Goal: Task Accomplishment & Management: Complete application form

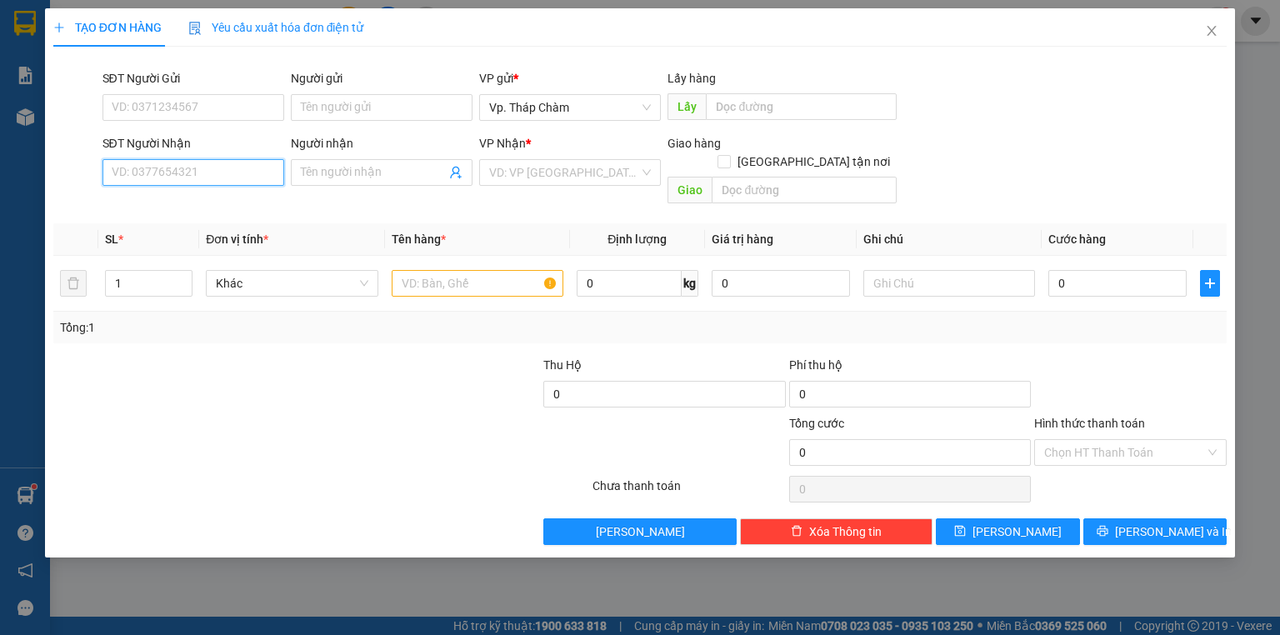
click at [230, 171] on input "SĐT Người Nhận" at bounding box center [194, 172] width 182 height 27
type input "0399478103"
click at [202, 215] on div "0399478103 - NGỌC" at bounding box center [194, 206] width 182 height 27
type input "NGỌC"
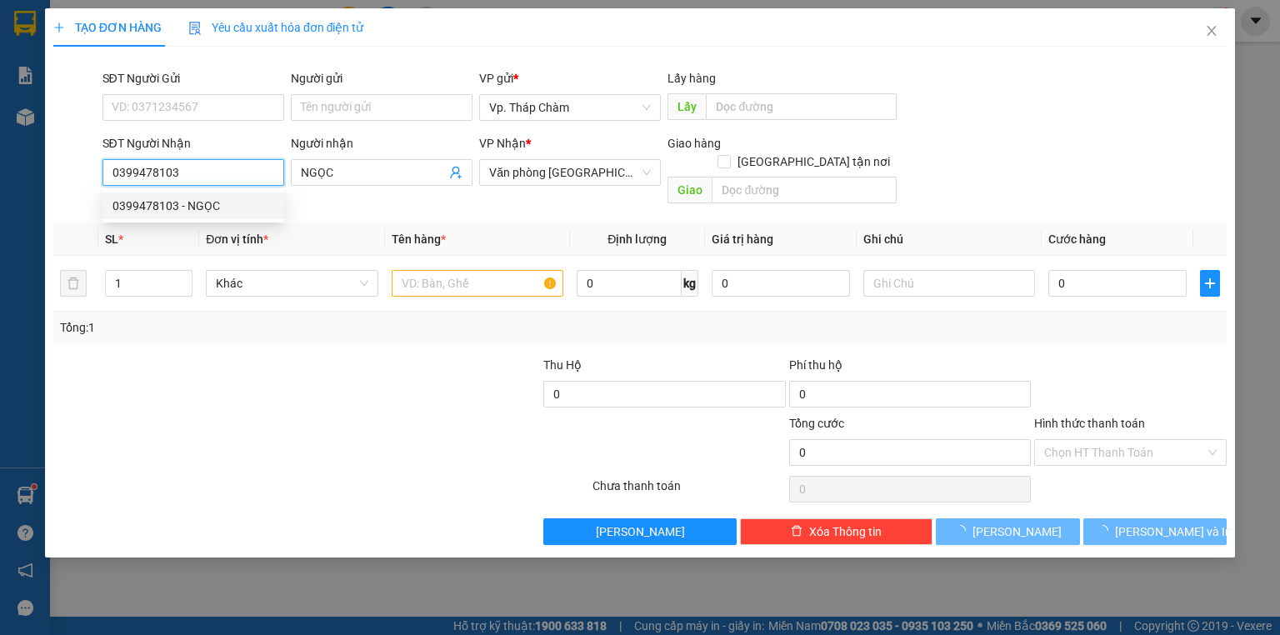
type input "30.000"
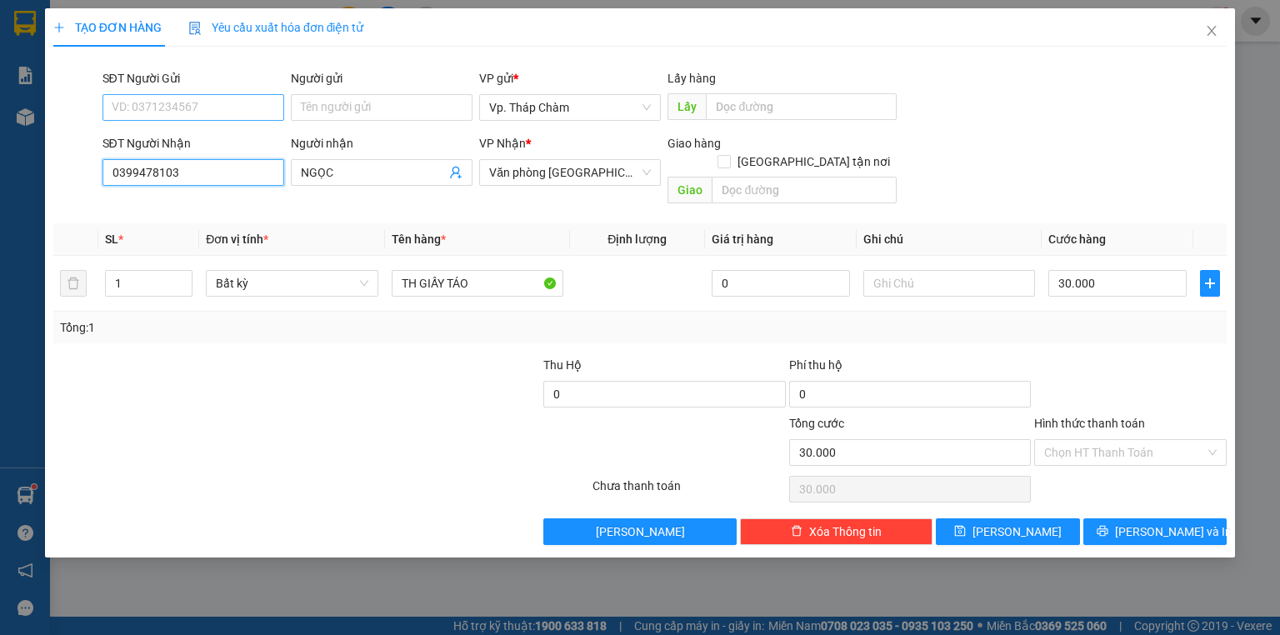
type input "0399478103"
click at [177, 107] on input "SĐT Người Gửi" at bounding box center [194, 107] width 182 height 27
type input "0374319802"
click at [379, 107] on input "Người gửi" at bounding box center [382, 107] width 182 height 27
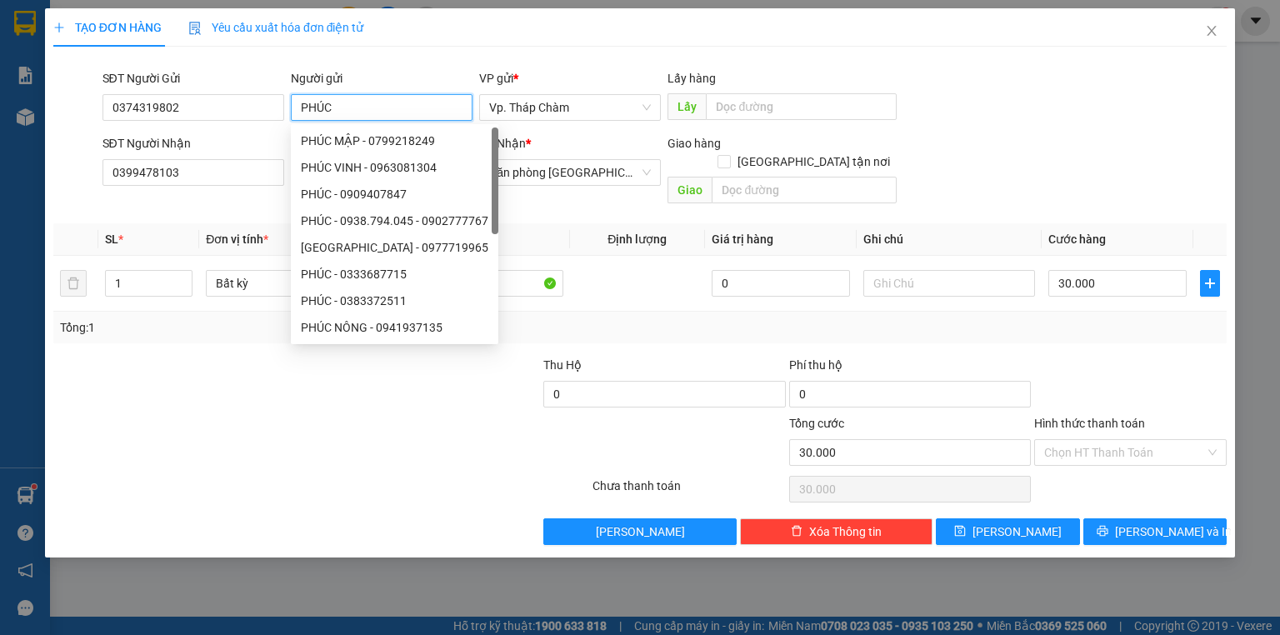
type input "PHÚC"
click at [506, 424] on div at bounding box center [493, 443] width 196 height 58
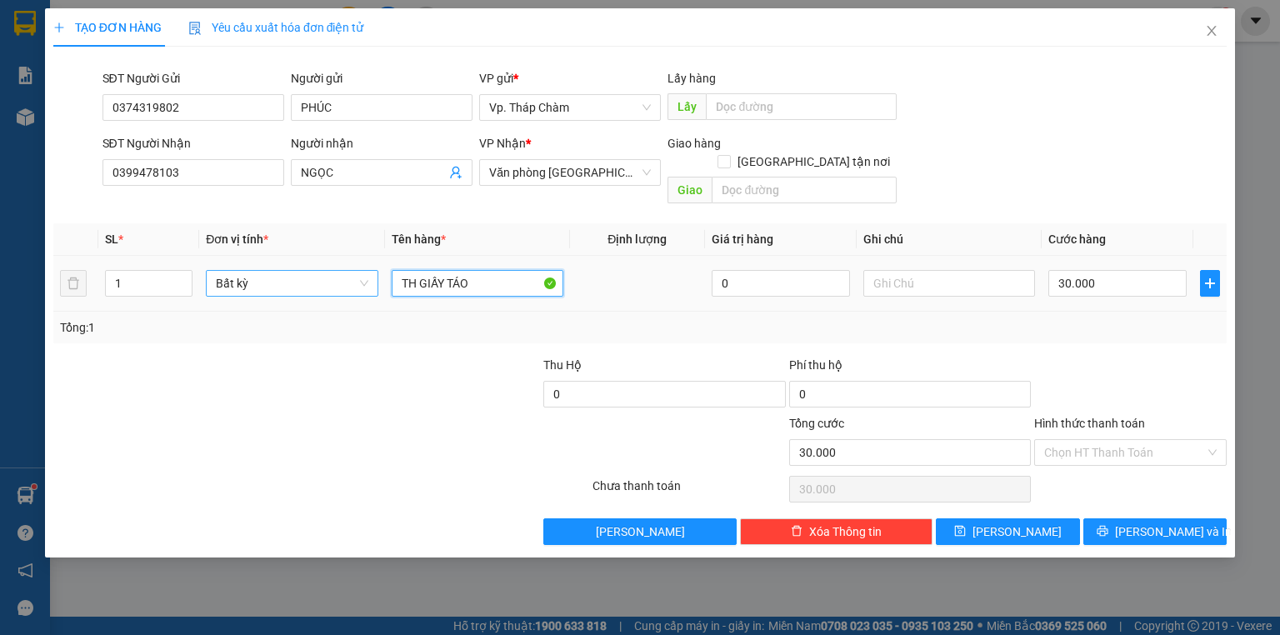
drag, startPoint x: 452, startPoint y: 267, endPoint x: 373, endPoint y: 267, distance: 78.4
click at [373, 273] on tr "1 Bất kỳ TH GIẤY TÁO 0 30.000" at bounding box center [640, 284] width 1174 height 56
type input "2 BỊ TÁO"
type input "2"
click at [182, 277] on icon "up" at bounding box center [184, 280] width 6 height 6
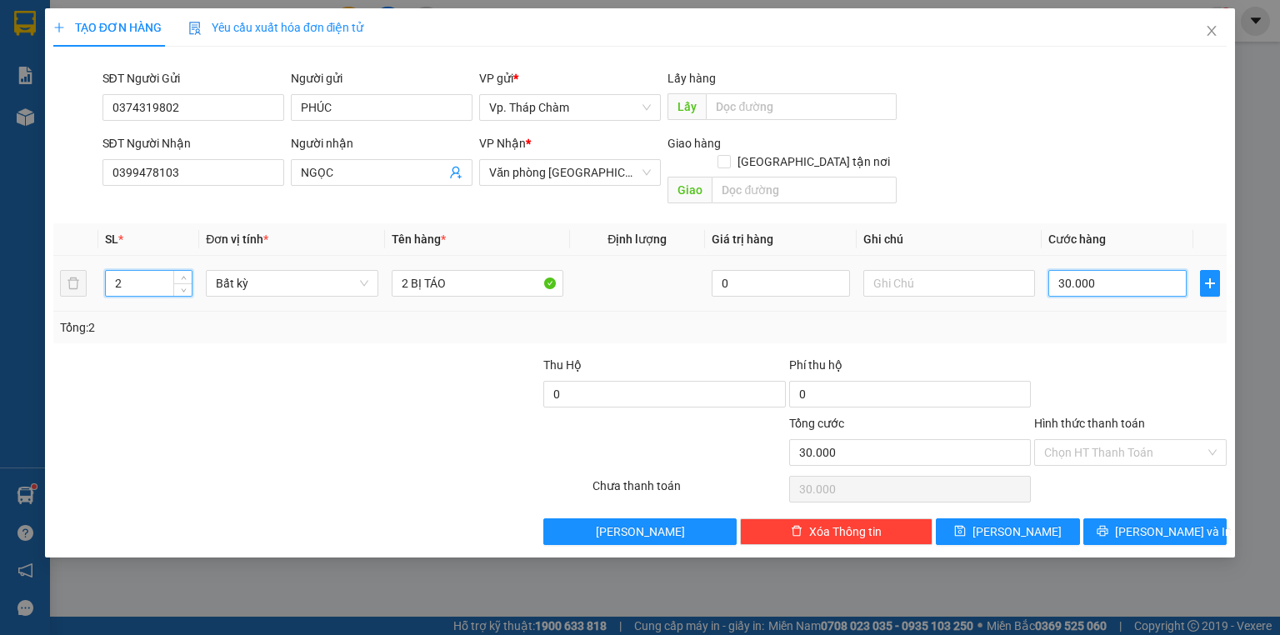
click at [1116, 270] on input "30.000" at bounding box center [1118, 283] width 138 height 27
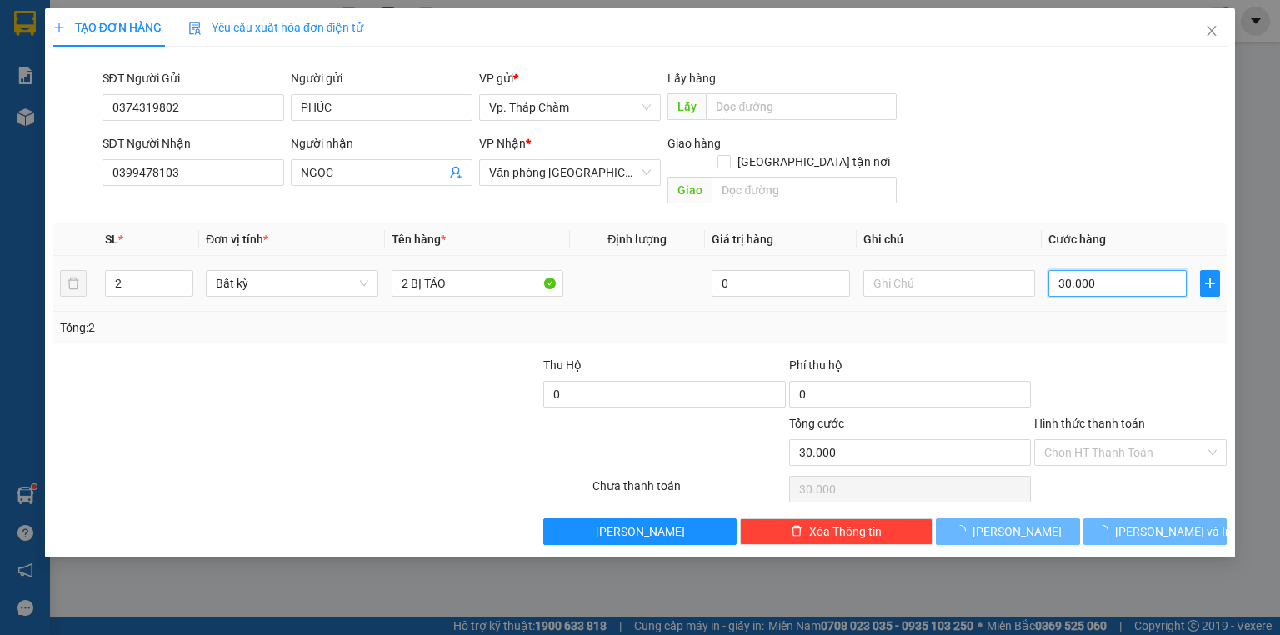
type input "0"
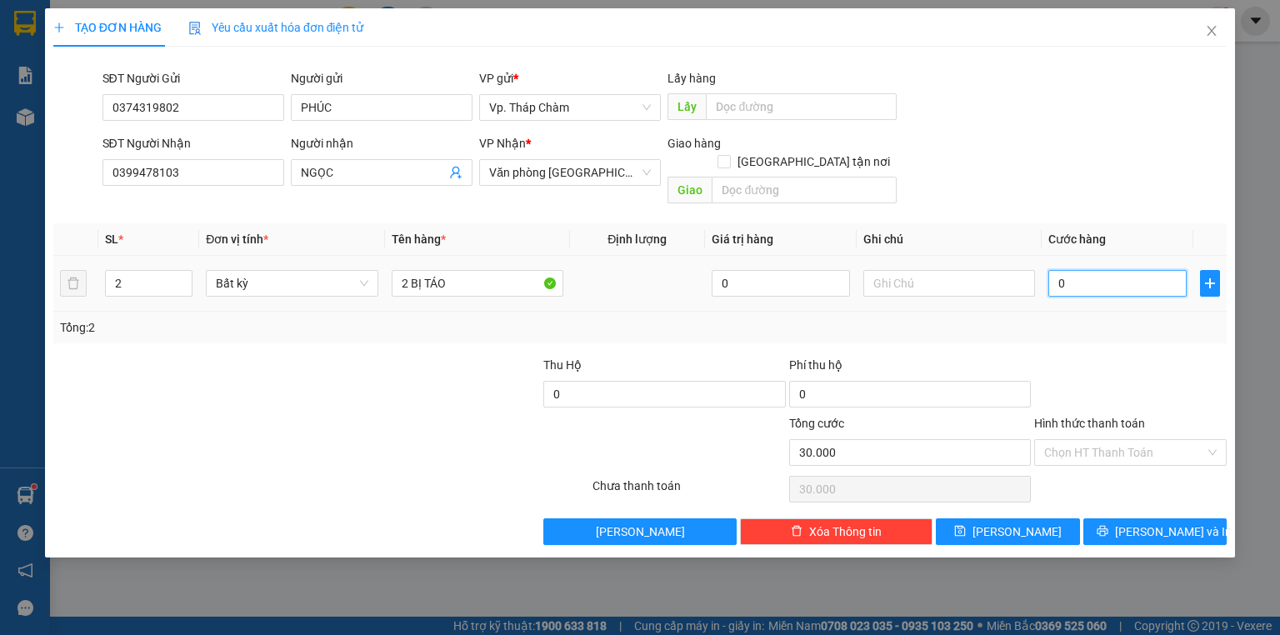
type input "0"
type input "9"
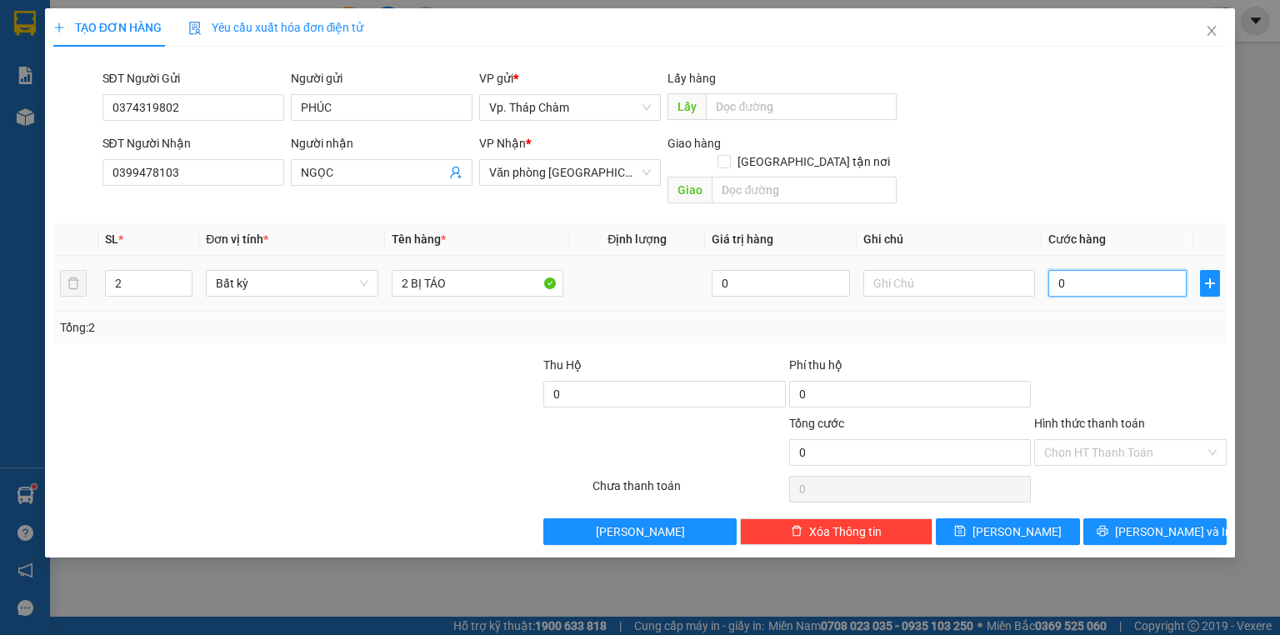
type input "09"
type input "90"
type input "090"
type input "90.000"
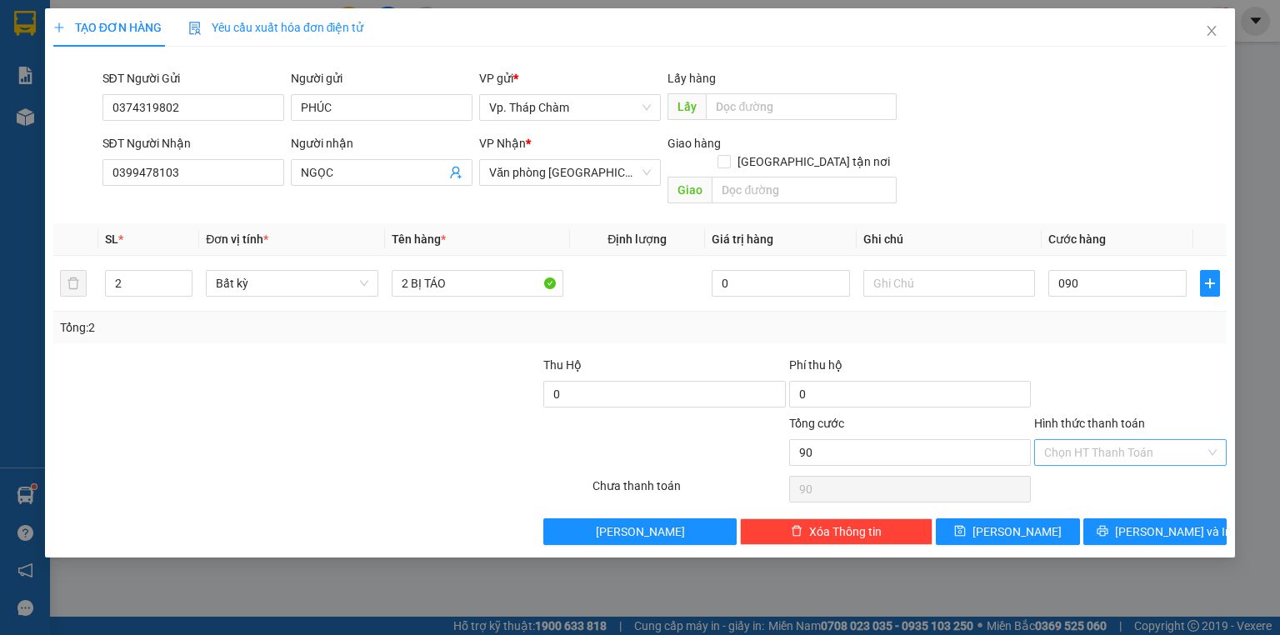
type input "90.000"
click at [1094, 443] on input "Hình thức thanh toán" at bounding box center [1125, 452] width 161 height 25
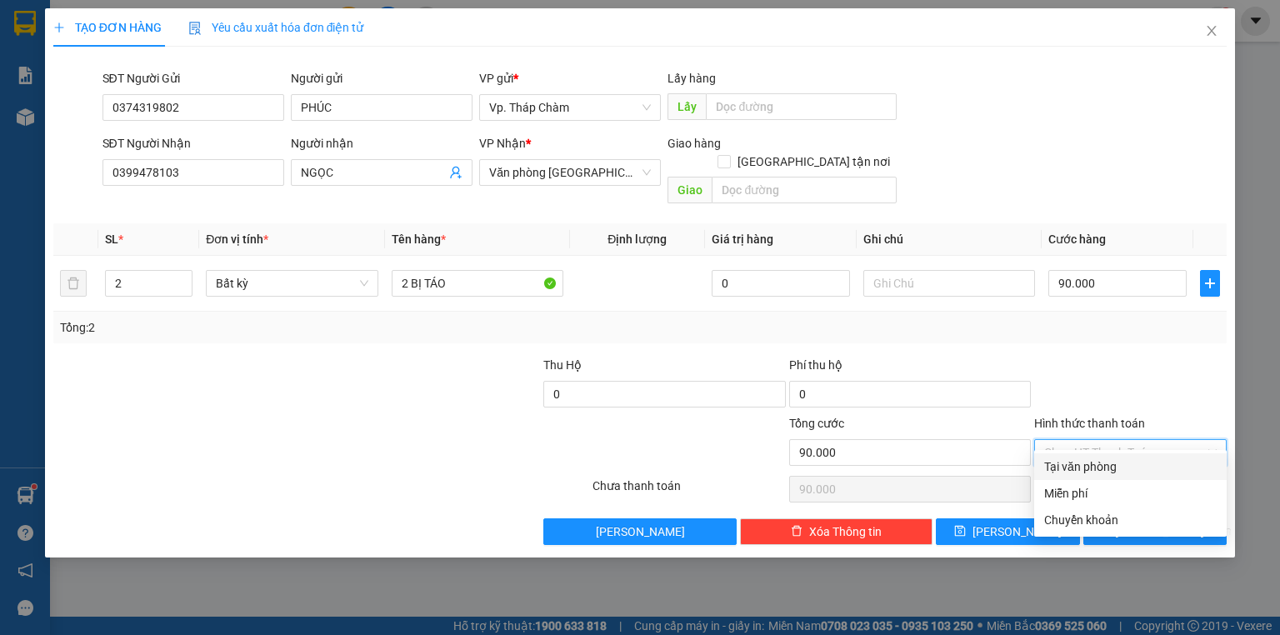
click at [1097, 469] on div "Tại văn phòng" at bounding box center [1131, 467] width 173 height 18
type input "0"
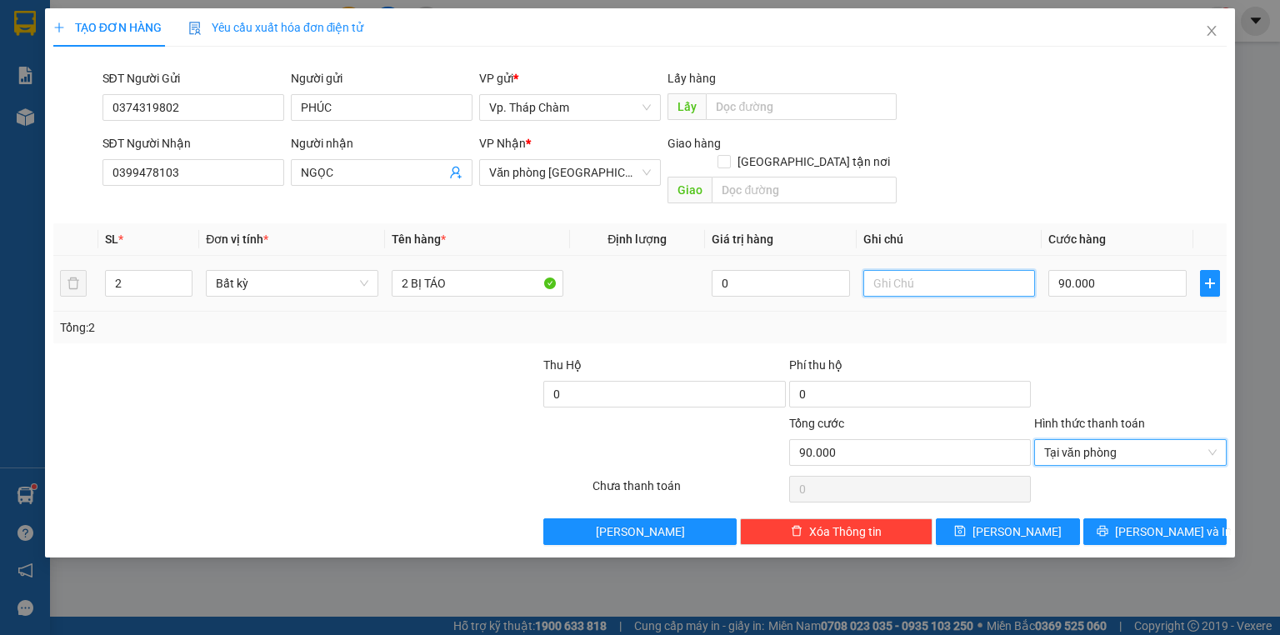
click at [921, 270] on input "text" at bounding box center [950, 283] width 172 height 27
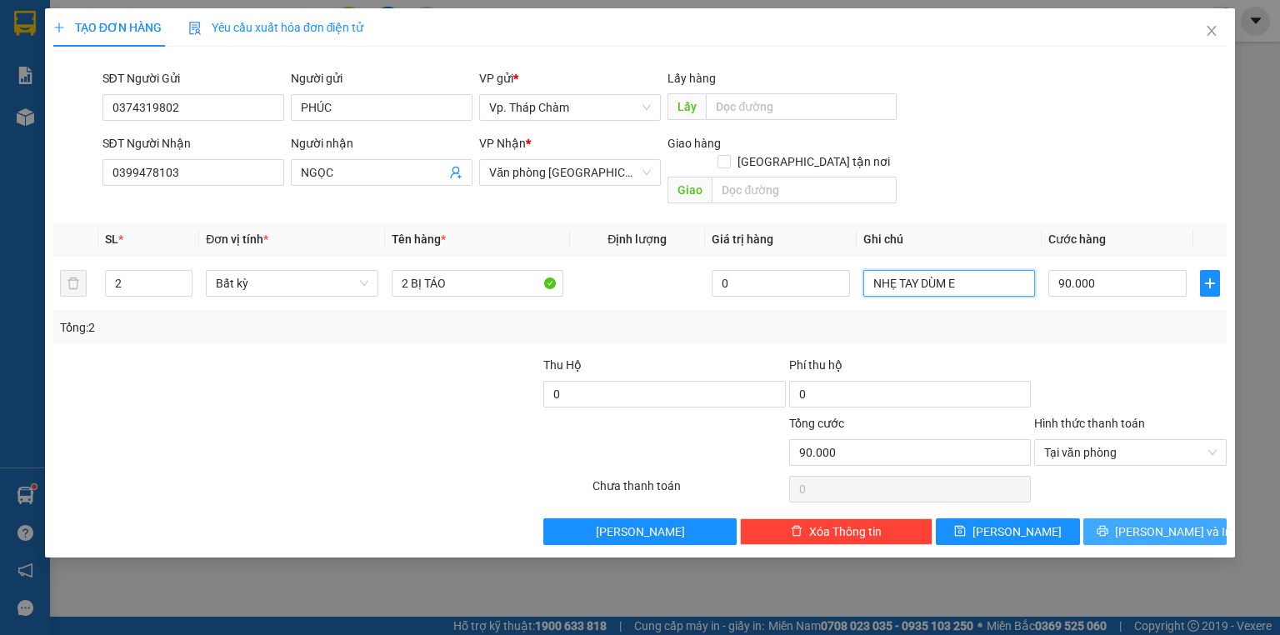
type input "NHẸ TAY DÙM E"
click at [1110, 519] on button "[PERSON_NAME] và In" at bounding box center [1156, 532] width 144 height 27
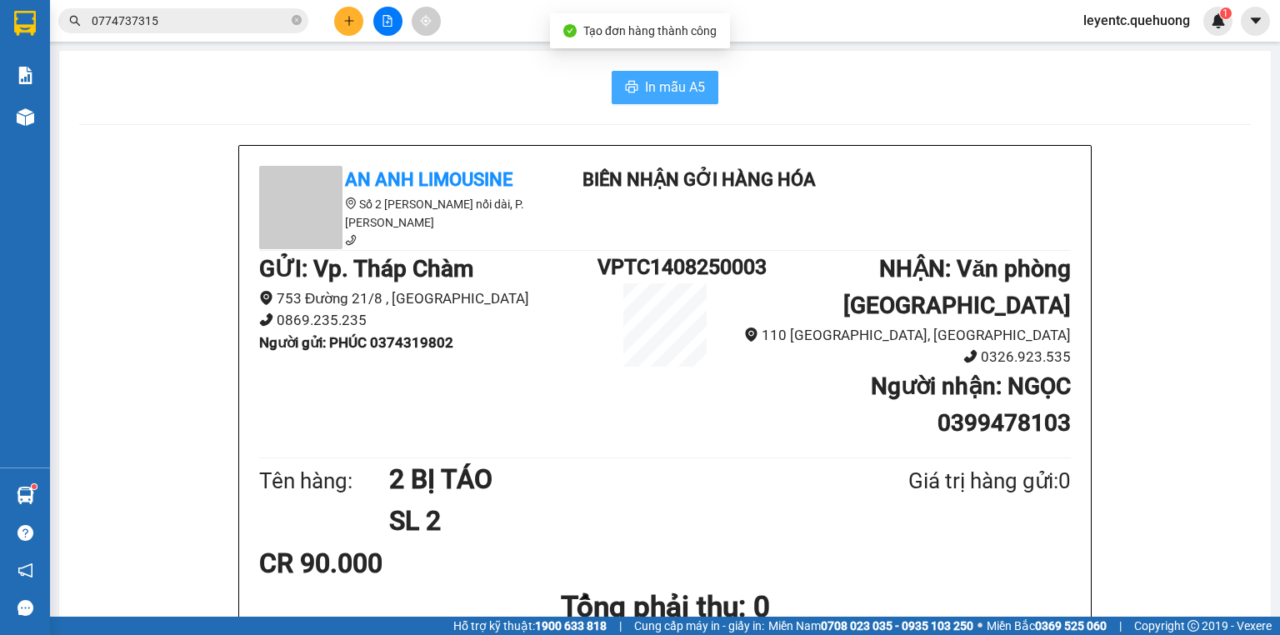
click at [651, 86] on span "In mẫu A5" at bounding box center [675, 87] width 60 height 21
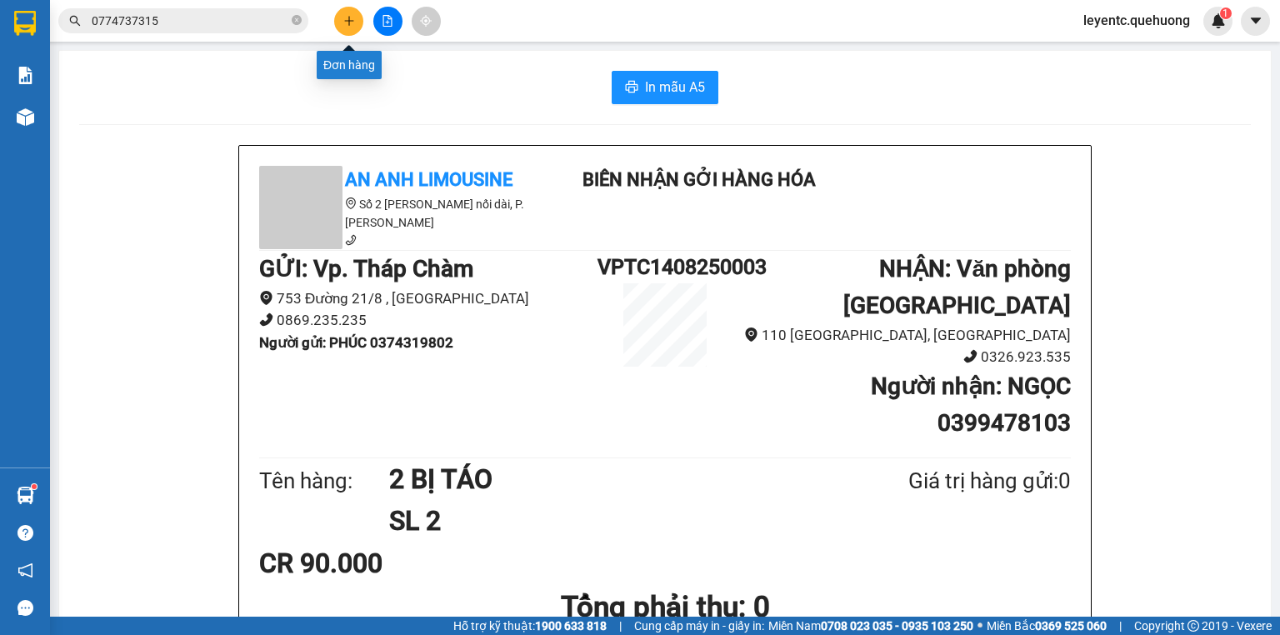
click at [350, 33] on button at bounding box center [348, 21] width 29 height 29
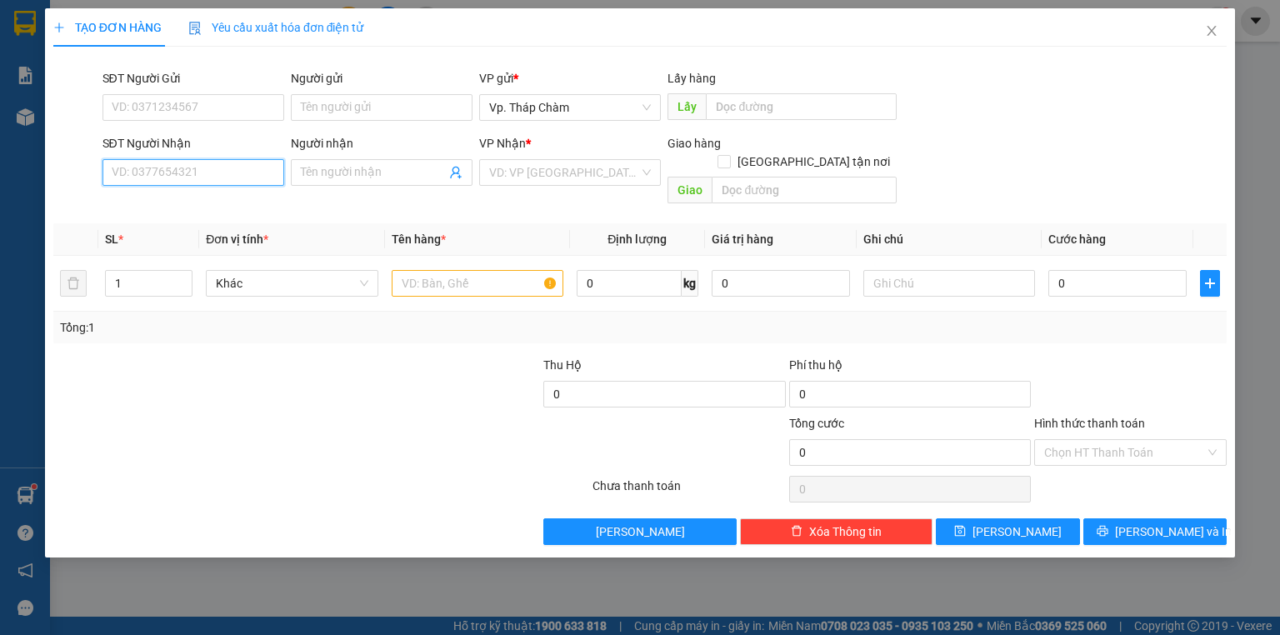
click at [218, 175] on input "SĐT Người Nhận" at bounding box center [194, 172] width 182 height 27
click at [181, 107] on input "SĐT Người Gửi" at bounding box center [194, 107] width 182 height 27
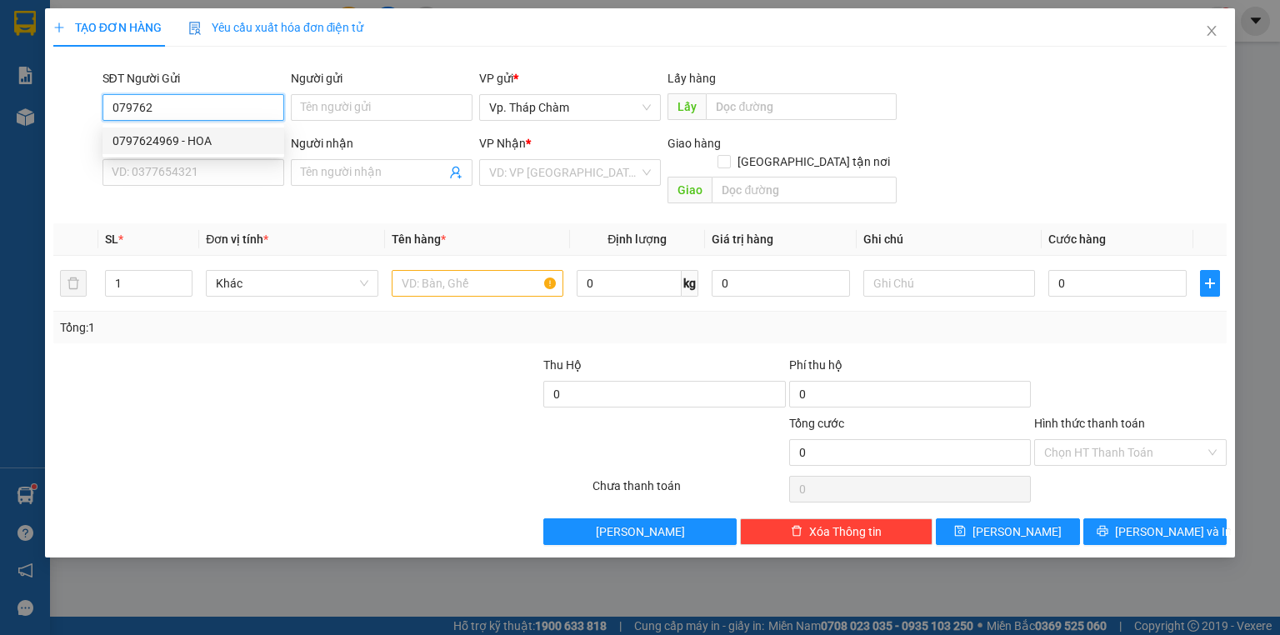
click at [188, 134] on div "0797624969 - HOA" at bounding box center [194, 141] width 162 height 18
type input "0797624969"
type input "HOA"
type input "0901103955"
type input "PHƯƠNG"
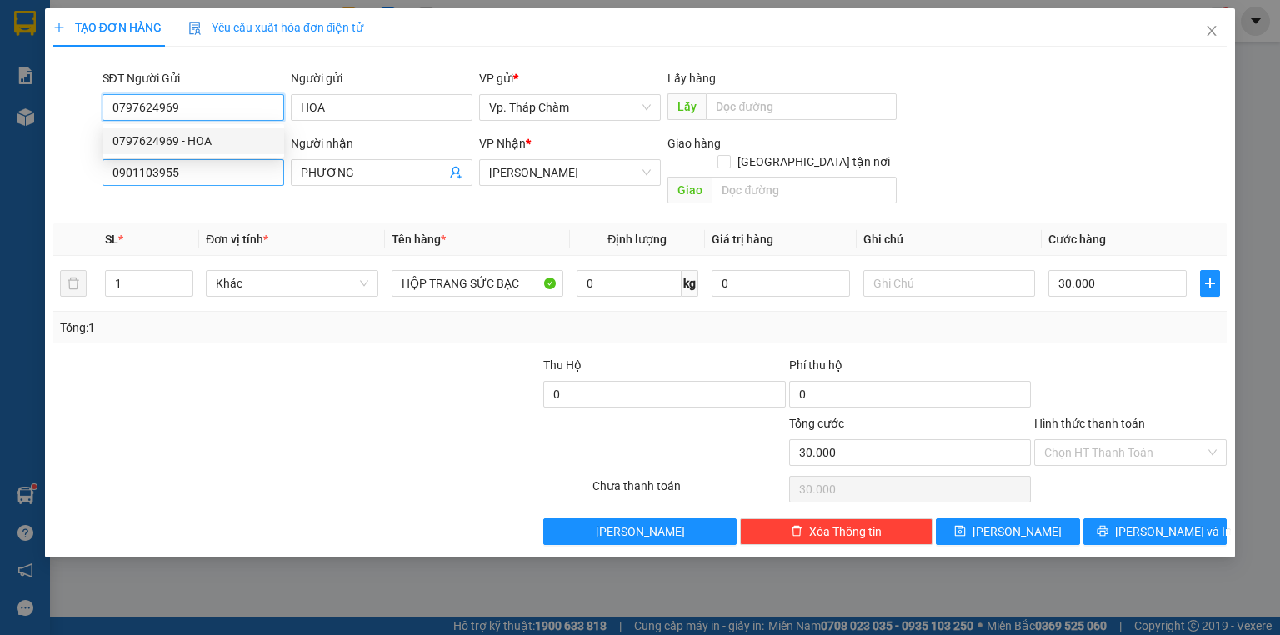
type input "30.000"
click at [514, 181] on span "[PERSON_NAME]" at bounding box center [570, 172] width 162 height 25
type input "0797624969"
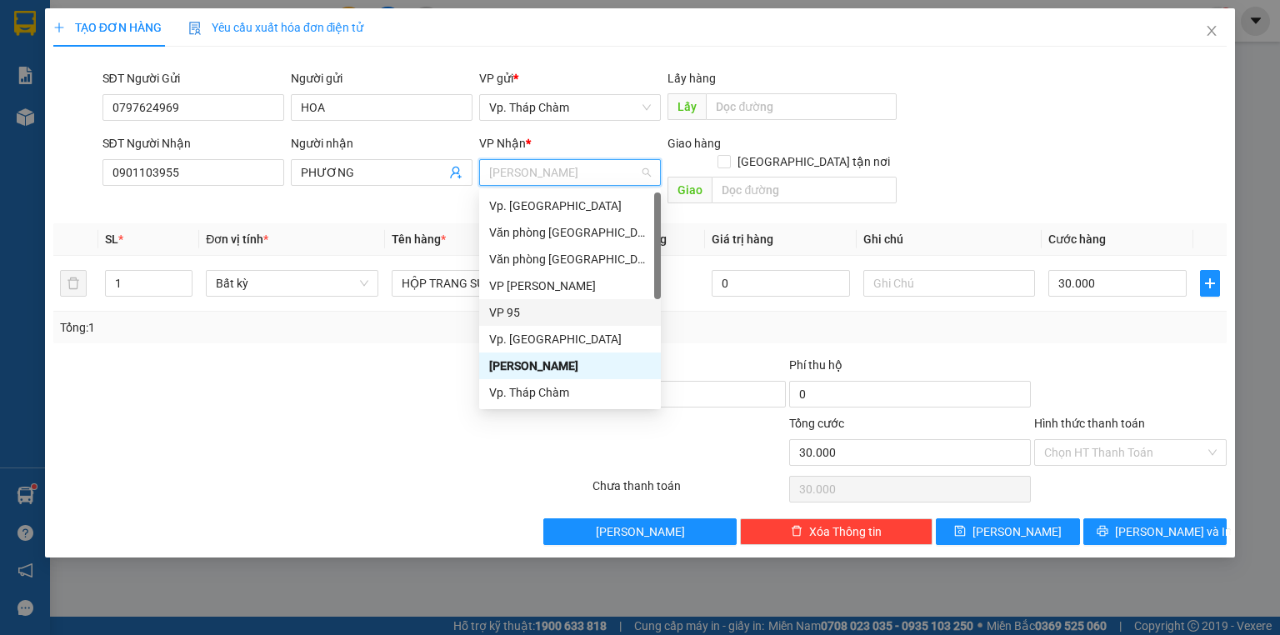
click at [510, 313] on div "VP 95" at bounding box center [570, 312] width 162 height 18
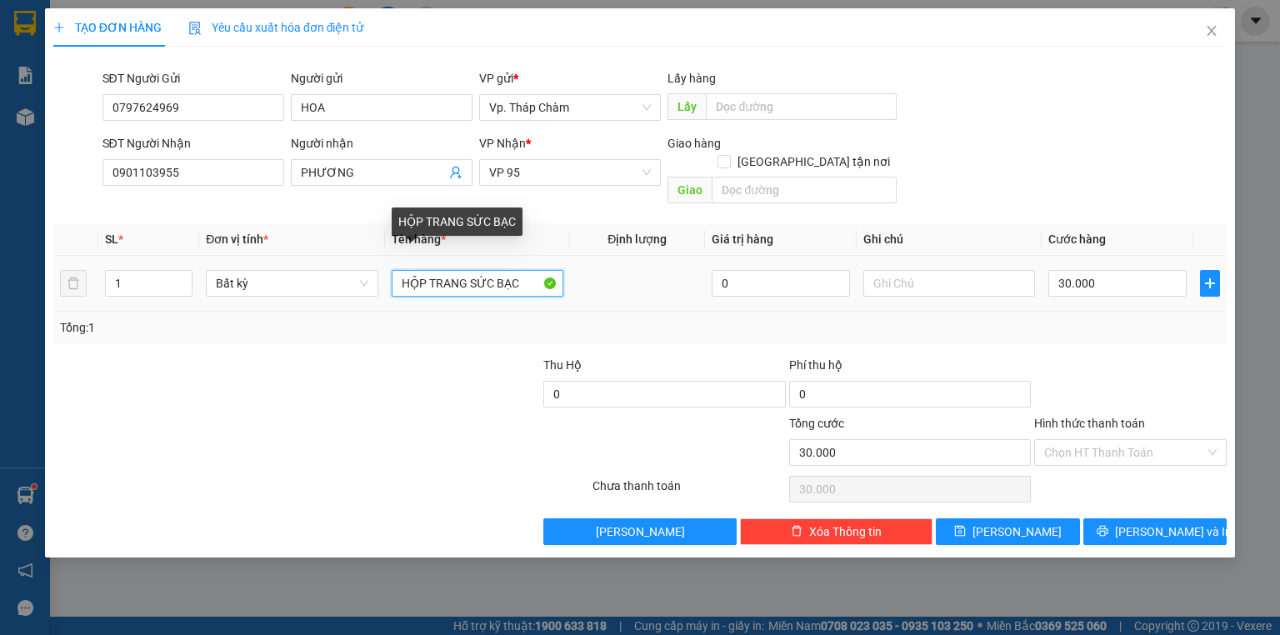
drag, startPoint x: 428, startPoint y: 264, endPoint x: 466, endPoint y: 266, distance: 37.6
click at [466, 270] on input "HỘP TRANG SỨC BẠC" at bounding box center [478, 283] width 172 height 27
type input "HỘP GIẤY SỨC BẠC"
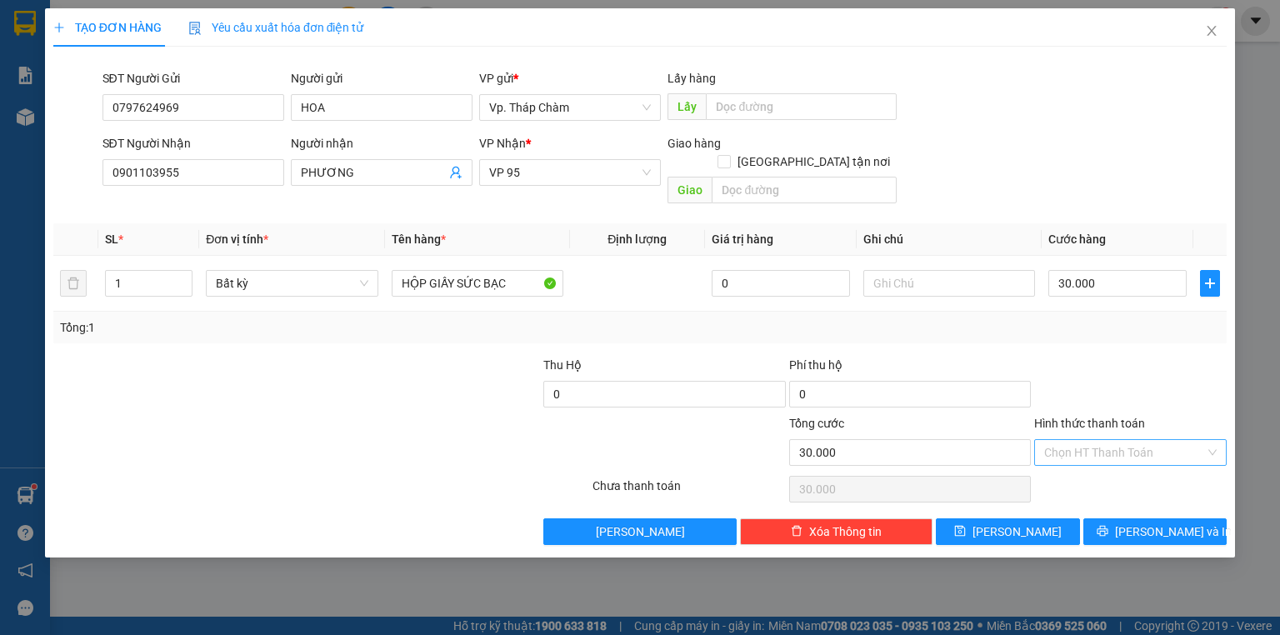
click at [1084, 441] on input "Hình thức thanh toán" at bounding box center [1125, 452] width 161 height 25
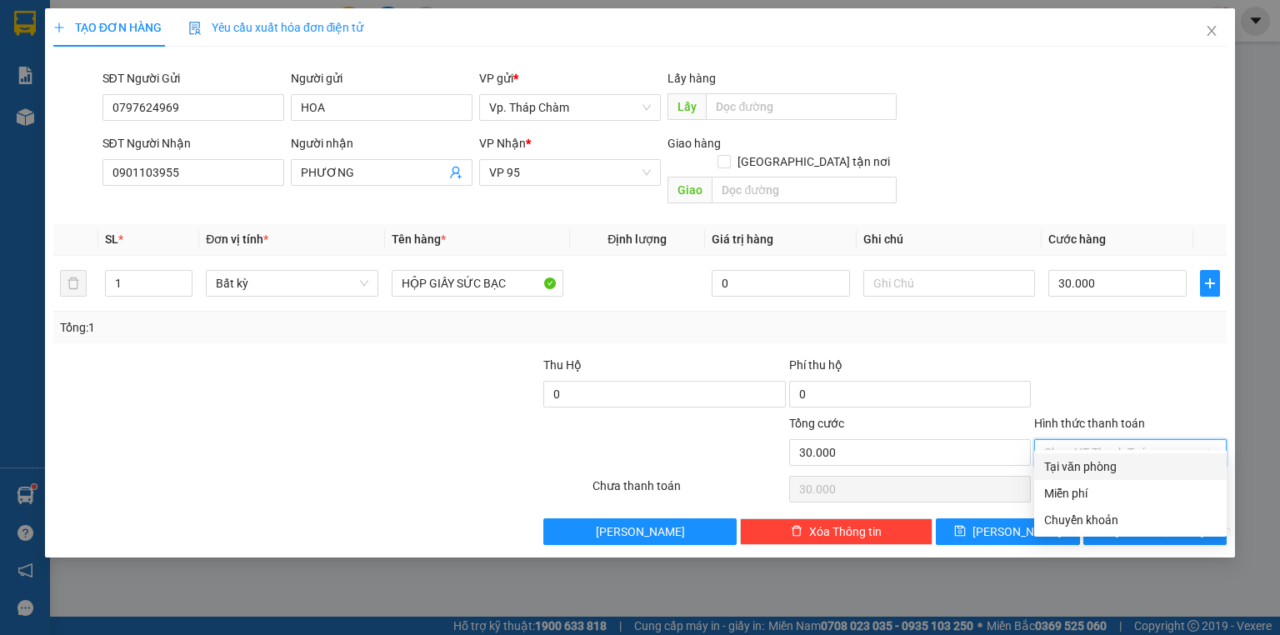
click at [1084, 455] on div "Tại văn phòng" at bounding box center [1131, 466] width 193 height 27
type input "0"
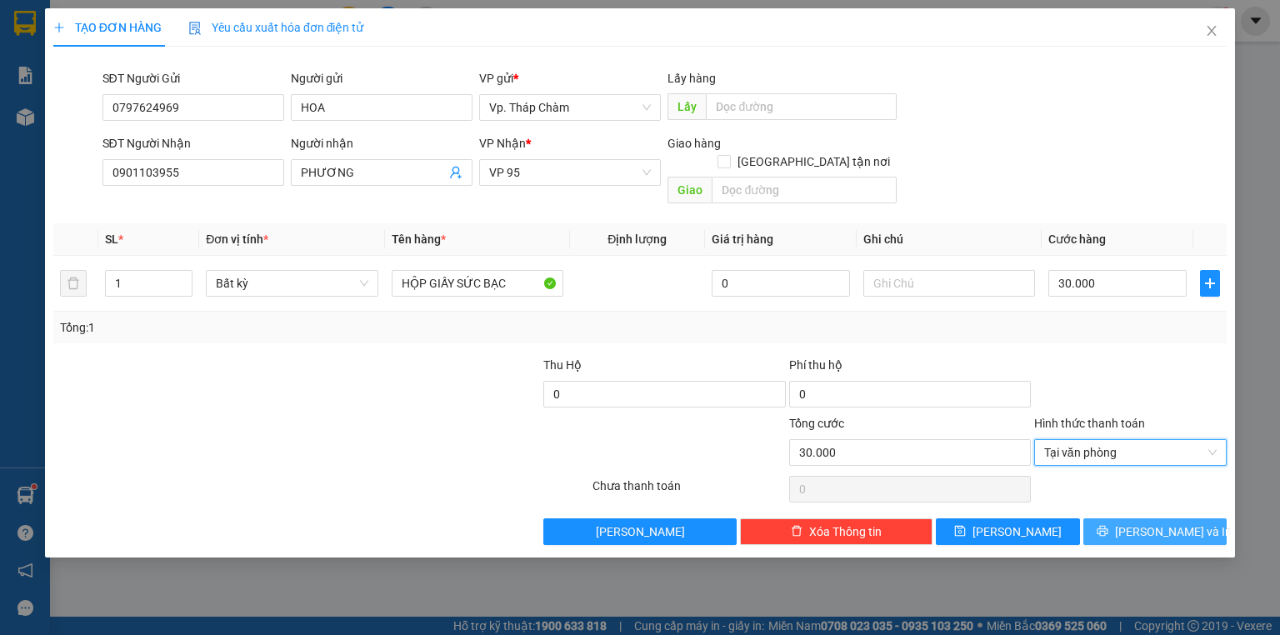
click at [1191, 519] on button "[PERSON_NAME] và In" at bounding box center [1156, 532] width 144 height 27
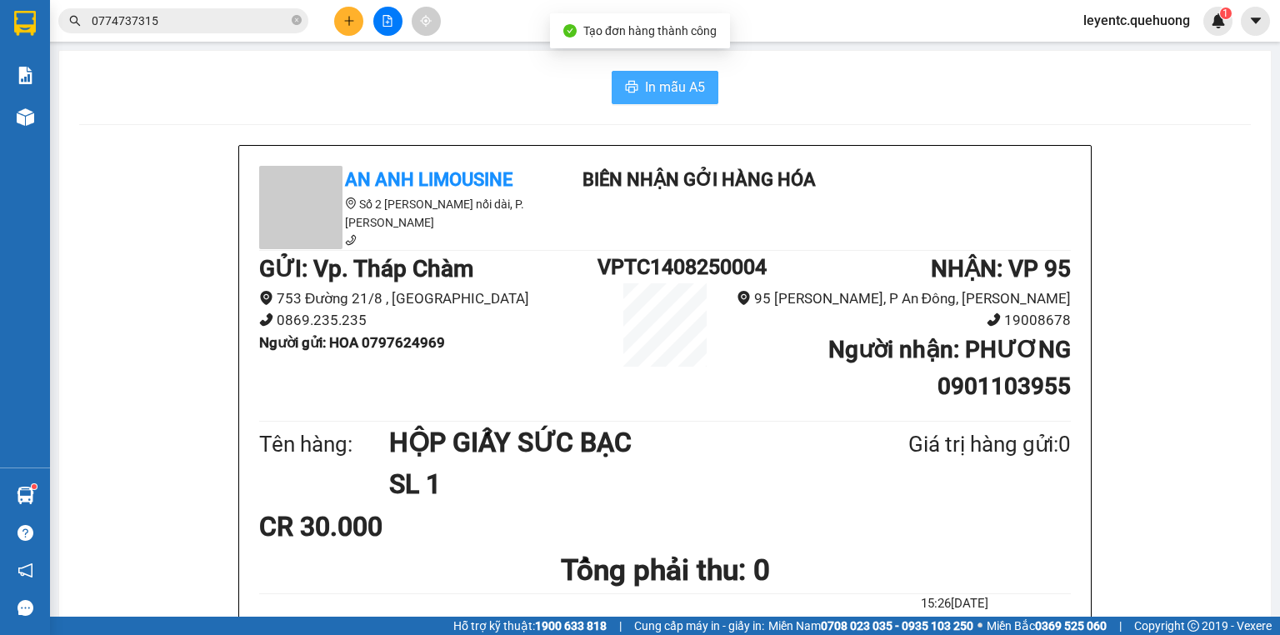
click at [637, 96] on button "In mẫu A5" at bounding box center [665, 87] width 107 height 33
